Goal: Task Accomplishment & Management: Use online tool/utility

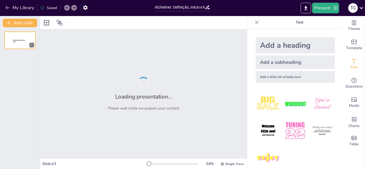
type input "Alzheimer: Definição, Início e Mecanismos Cerebrais"
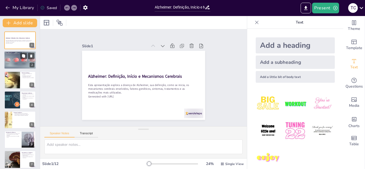
click at [15, 61] on div at bounding box center [20, 60] width 32 height 18
type textarea "O Alzheimer é classificado como uma doença neurodegenerativa, o que significa q…"
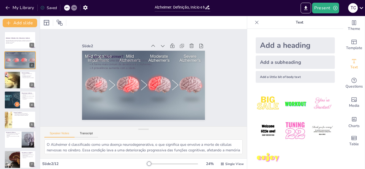
click at [255, 22] on icon at bounding box center [256, 22] width 3 height 3
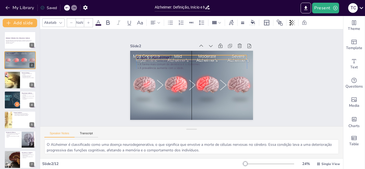
type input "48"
drag, startPoint x: 146, startPoint y: 54, endPoint x: 143, endPoint y: 50, distance: 4.5
click at [143, 50] on p "O que é Alzheimer?" at bounding box center [168, 68] width 60 height 99
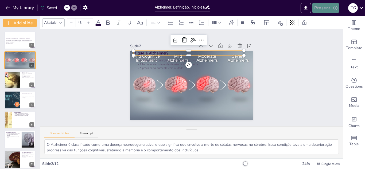
click at [335, 8] on icon "button" at bounding box center [335, 8] width 4 height 4
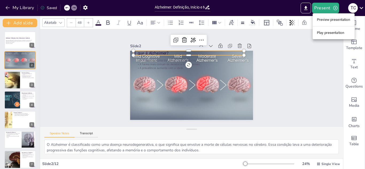
click at [330, 33] on li "Play presentation" at bounding box center [334, 33] width 42 height 9
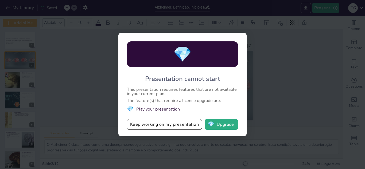
click at [271, 52] on div "💎 Presentation cannot start This presentation requires features that are not av…" at bounding box center [182, 84] width 365 height 169
click at [284, 100] on div "💎 Presentation cannot start This presentation requires features that are not av…" at bounding box center [182, 84] width 365 height 169
click at [180, 123] on button "Keep working on my presentation" at bounding box center [164, 124] width 75 height 11
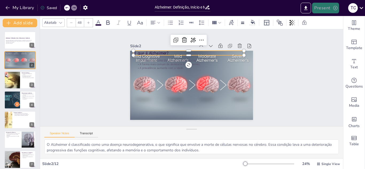
click at [334, 8] on icon "button" at bounding box center [335, 7] width 5 height 5
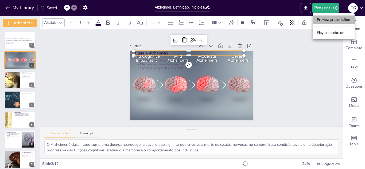
click at [329, 19] on li "Preview presentation" at bounding box center [334, 19] width 42 height 9
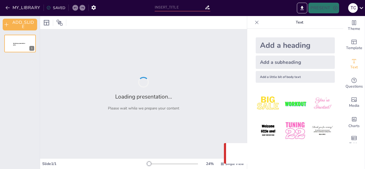
type input "Alzheimer: Definição, Início e Mecanismos Cerebrais"
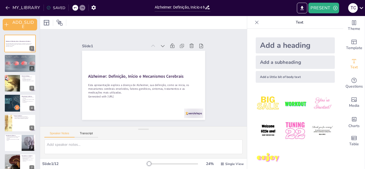
click at [130, 19] on div at bounding box center [143, 22] width 207 height 13
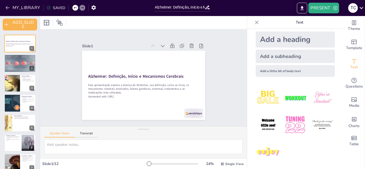
scroll to position [7, 0]
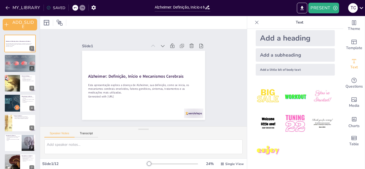
click at [254, 21] on icon at bounding box center [256, 22] width 5 height 5
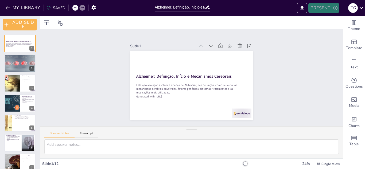
click at [321, 6] on button "PRESENT" at bounding box center [323, 8] width 30 height 11
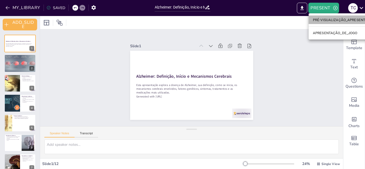
click at [320, 19] on font "PRÉ-VISUALIZAÇÃO_APRESENTAÇÃO" at bounding box center [344, 20] width 62 height 4
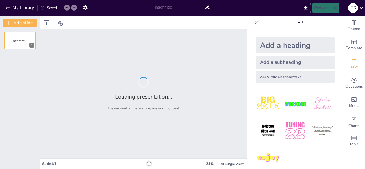
type input "Alzheimer: Definição, Início e Mecanismos Cerebrais"
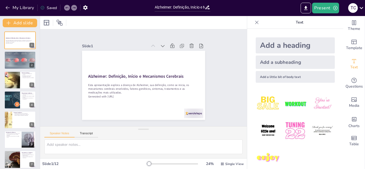
click at [255, 23] on icon at bounding box center [256, 22] width 3 height 3
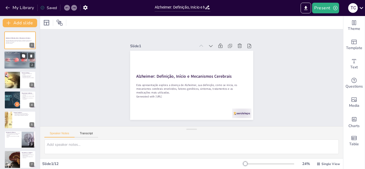
click at [18, 60] on p "O que é Alzheimer?" at bounding box center [20, 60] width 29 height 2
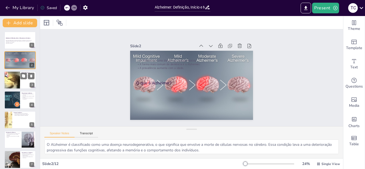
click at [15, 84] on div at bounding box center [11, 80] width 27 height 18
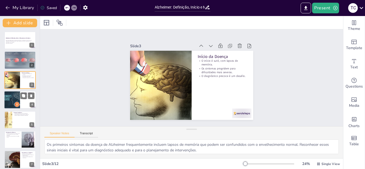
click at [13, 98] on div at bounding box center [11, 100] width 27 height 18
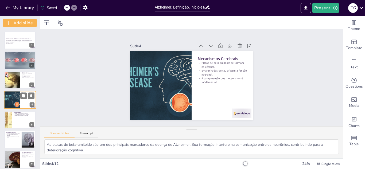
scroll to position [2, 0]
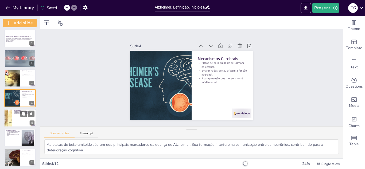
click at [14, 115] on div at bounding box center [20, 118] width 32 height 18
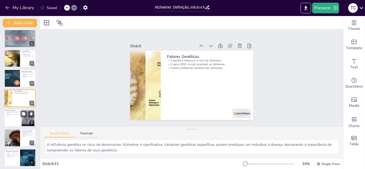
click at [13, 121] on div at bounding box center [20, 118] width 32 height 18
type textarea "A perda de memória é frequentemente o primeiro sintoma perceptível da doença de…"
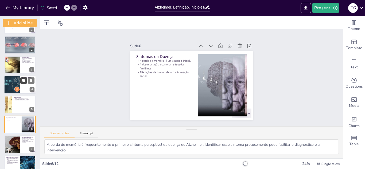
scroll to position [0, 0]
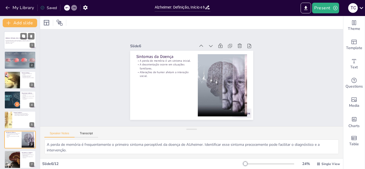
click at [14, 43] on p "Generated with [URL]" at bounding box center [20, 43] width 29 height 1
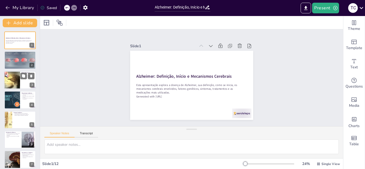
click at [16, 79] on div at bounding box center [11, 80] width 27 height 18
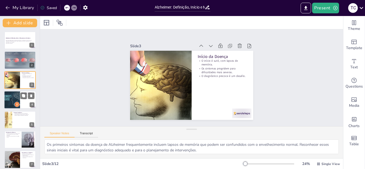
click at [16, 100] on div at bounding box center [11, 100] width 27 height 18
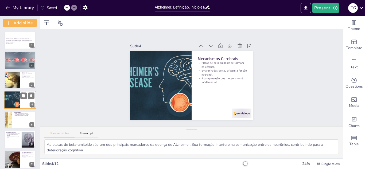
scroll to position [2, 0]
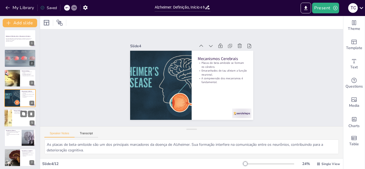
click at [15, 116] on div at bounding box center [20, 118] width 32 height 18
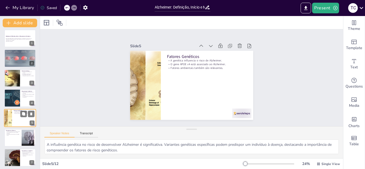
scroll to position [22, 0]
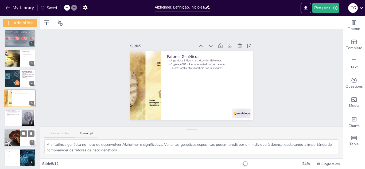
click at [14, 139] on div at bounding box center [12, 138] width 32 height 18
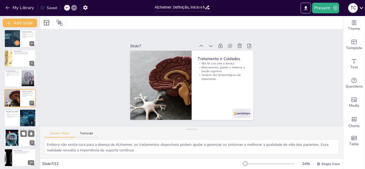
scroll to position [88, 0]
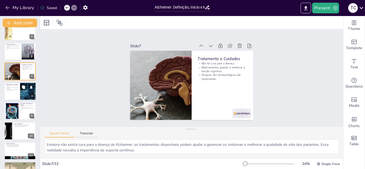
click at [12, 91] on p "A escolha da medicação depende do estágio da doença." at bounding box center [12, 90] width 13 height 2
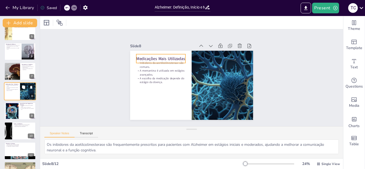
scroll to position [81, 0]
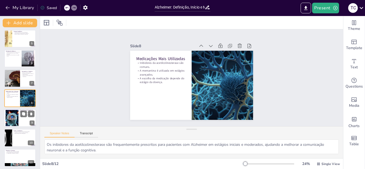
click at [13, 119] on div at bounding box center [12, 118] width 29 height 16
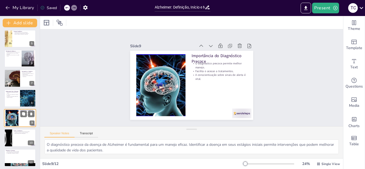
scroll to position [101, 0]
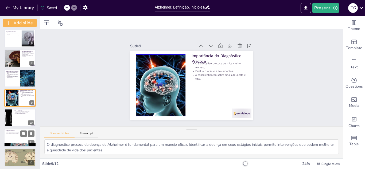
click at [18, 137] on div at bounding box center [20, 138] width 32 height 18
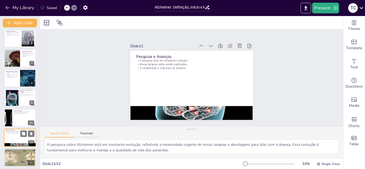
scroll to position [103, 0]
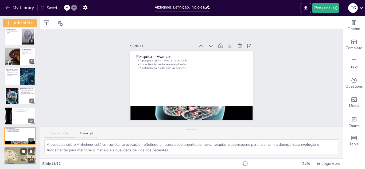
click at [13, 155] on div at bounding box center [20, 156] width 40 height 18
type textarea "A compreensão da doença de Alzheimer é fundamental para o desenvolvimento de es…"
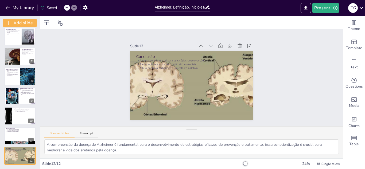
scroll to position [0, 0]
